Goal: Find specific page/section: Find specific page/section

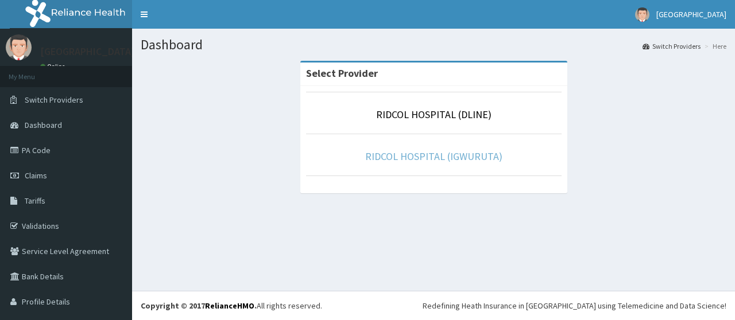
click at [390, 156] on link "RIDCOL HOSPITAL (IGWURUTA)" at bounding box center [433, 156] width 137 height 13
click at [418, 160] on link "RIDCOL HOSPITAL (IGWURUTA)" at bounding box center [433, 156] width 137 height 13
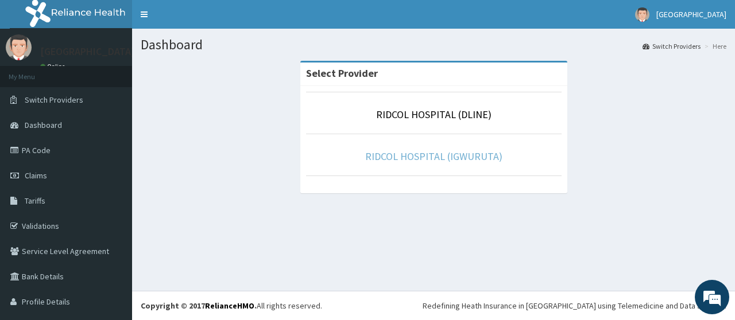
click at [418, 160] on link "RIDCOL HOSPITAL (IGWURUTA)" at bounding box center [433, 156] width 137 height 13
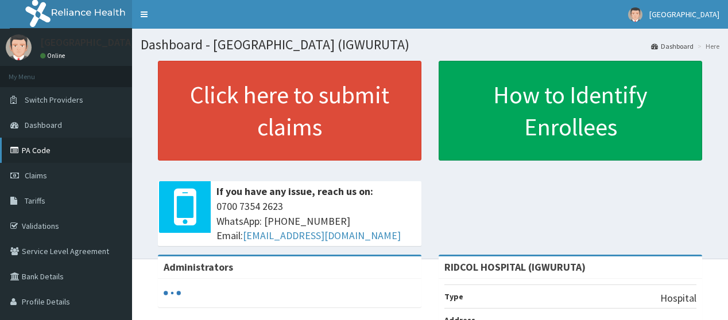
click at [67, 147] on link "PA Code" at bounding box center [66, 150] width 132 height 25
